Goal: Find contact information: Find contact information

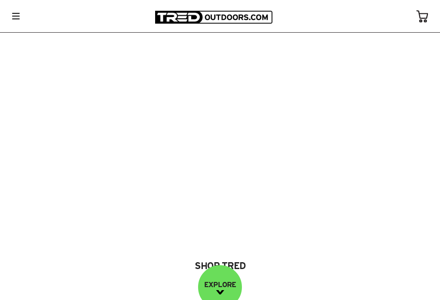
click at [16, 18] on img at bounding box center [16, 16] width 8 height 6
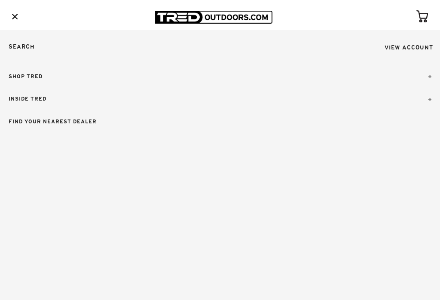
click at [431, 98] on img at bounding box center [429, 99] width 3 height 3
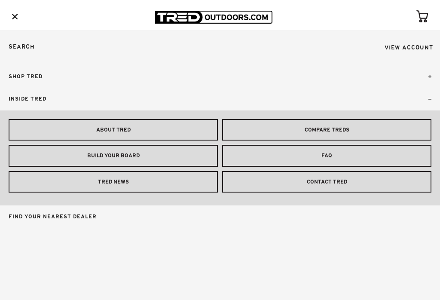
click at [358, 185] on link "CONTACT TRED" at bounding box center [326, 182] width 209 height 22
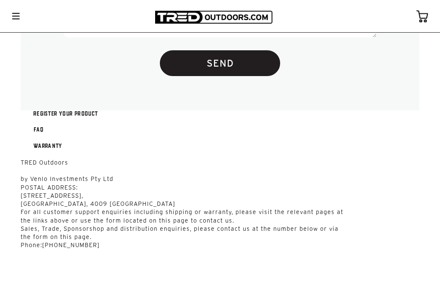
scroll to position [539, 0]
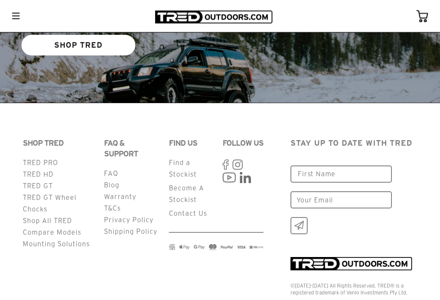
scroll to position [2094, 0]
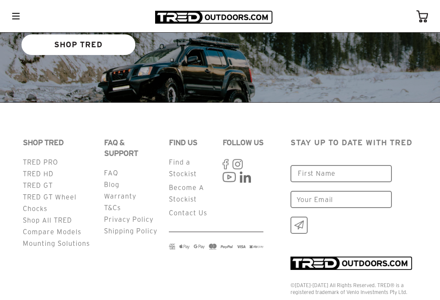
click at [190, 214] on link "Contact Us" at bounding box center [188, 213] width 38 height 8
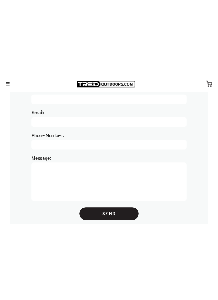
scroll to position [291, 0]
